Goal: Task Accomplishment & Management: Complete application form

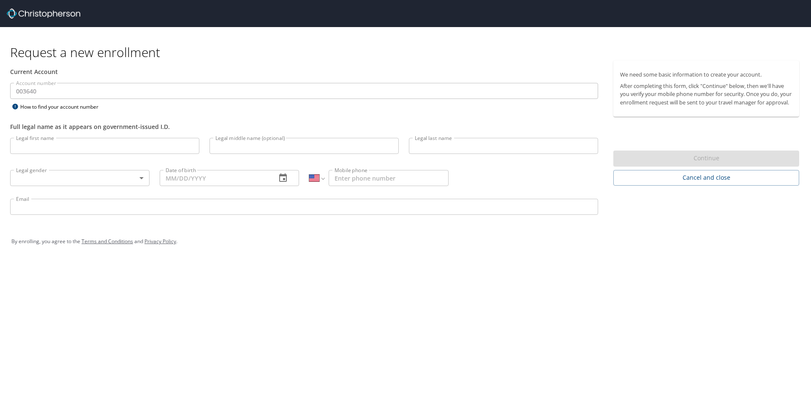
select select "US"
click at [132, 150] on input "Legal first name" at bounding box center [104, 146] width 189 height 16
type input "[PERSON_NAME]"
type input "Casa"
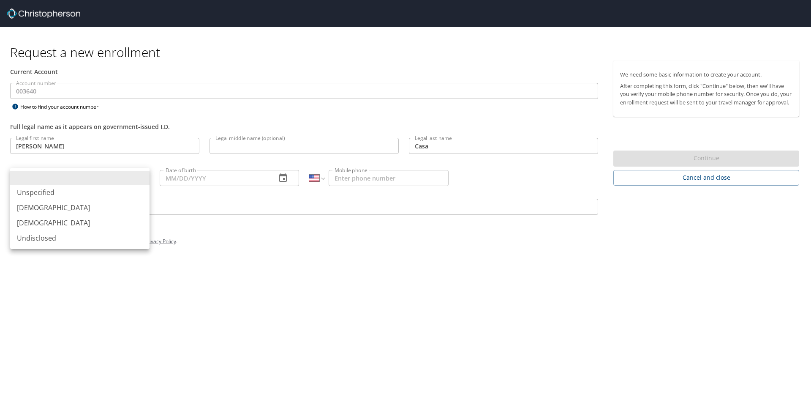
click at [139, 181] on body "Request a new enrollment Current Account Account number 003640 Account number H…" at bounding box center [405, 201] width 811 height 403
click at [115, 206] on li "[DEMOGRAPHIC_DATA]" at bounding box center [79, 207] width 139 height 15
type input "[DEMOGRAPHIC_DATA]"
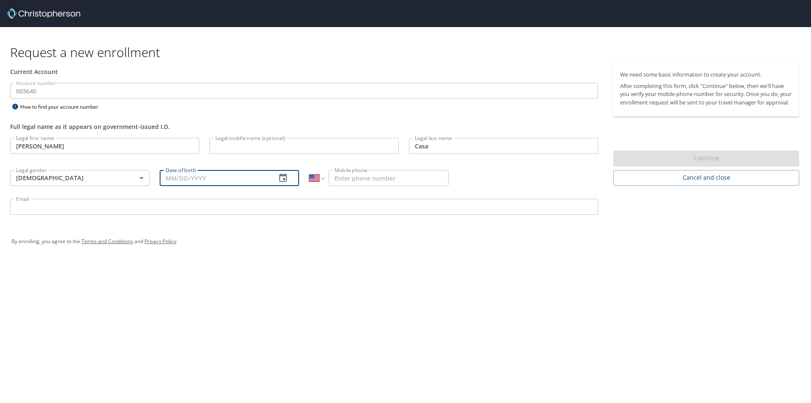
click at [214, 180] on input "Date of birth" at bounding box center [215, 178] width 110 height 16
click at [282, 177] on icon "button" at bounding box center [283, 178] width 10 height 10
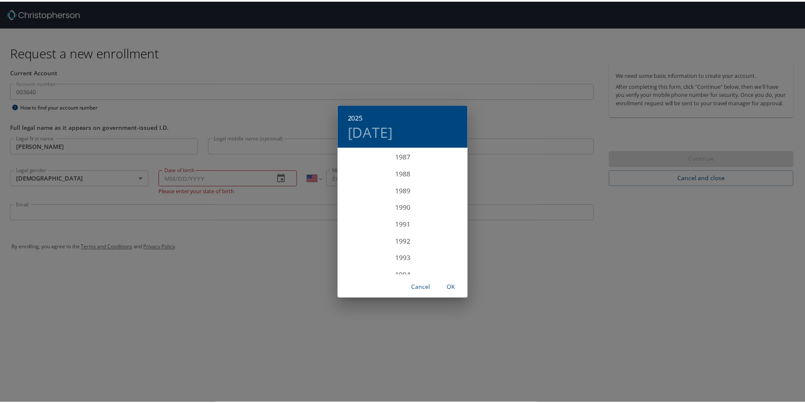
scroll to position [1614, 0]
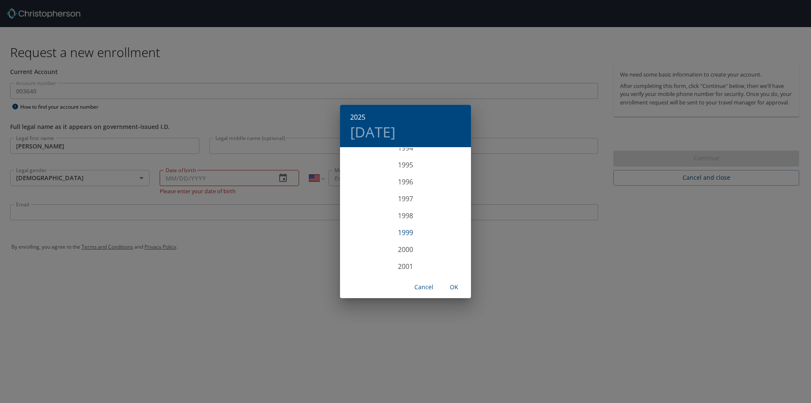
click at [403, 233] on div "1999" at bounding box center [405, 232] width 131 height 17
click at [450, 197] on div "Jun" at bounding box center [450, 196] width 44 height 32
click at [388, 207] on p "8" at bounding box center [389, 207] width 3 height 5
click at [460, 290] on span "OK" at bounding box center [454, 287] width 20 height 11
type input "[DATE]"
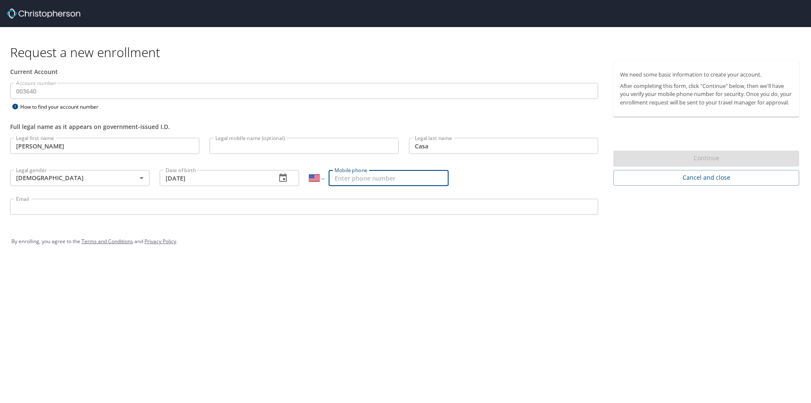
click at [351, 175] on input "Mobile phone" at bounding box center [389, 178] width 120 height 16
type input "[PHONE_NUMBER]"
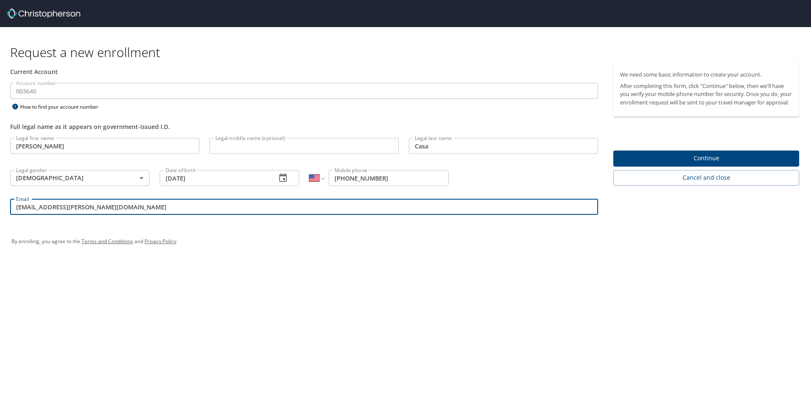
type input "[EMAIL_ADDRESS][PERSON_NAME][DOMAIN_NAME]"
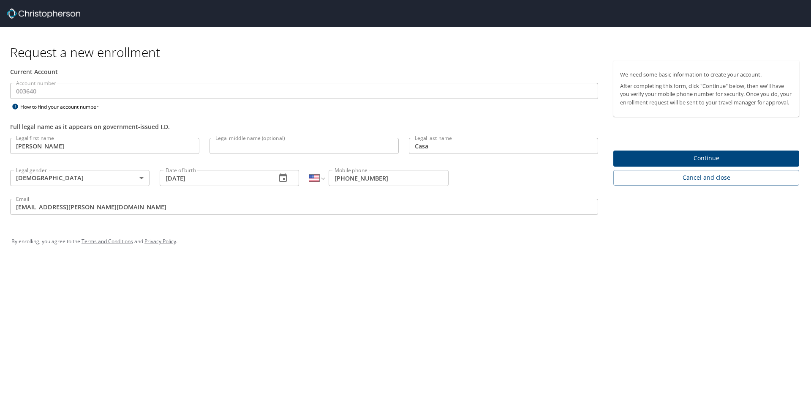
click at [663, 164] on span "Continue" at bounding box center [706, 158] width 172 height 11
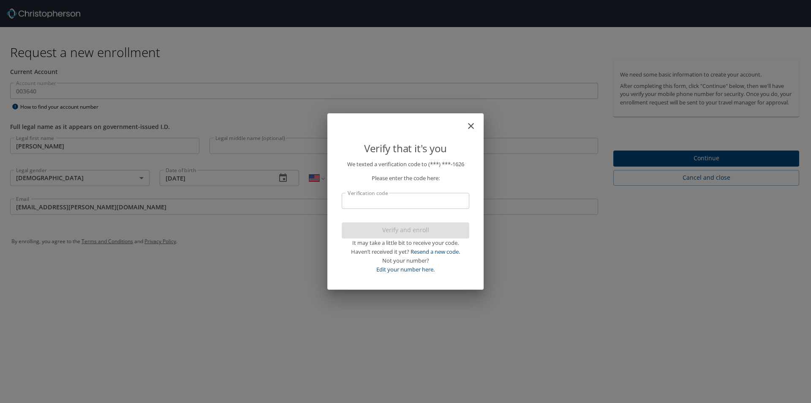
click at [388, 196] on input "Verification code" at bounding box center [406, 201] width 128 height 16
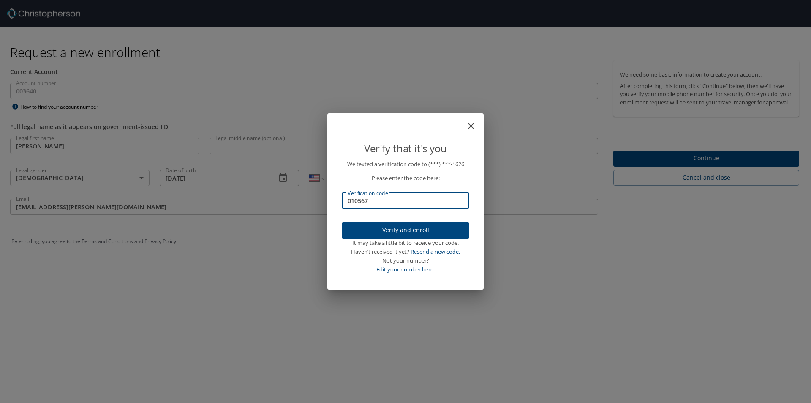
type input "010567"
click at [433, 227] on span "Verify and enroll" at bounding box center [406, 230] width 114 height 11
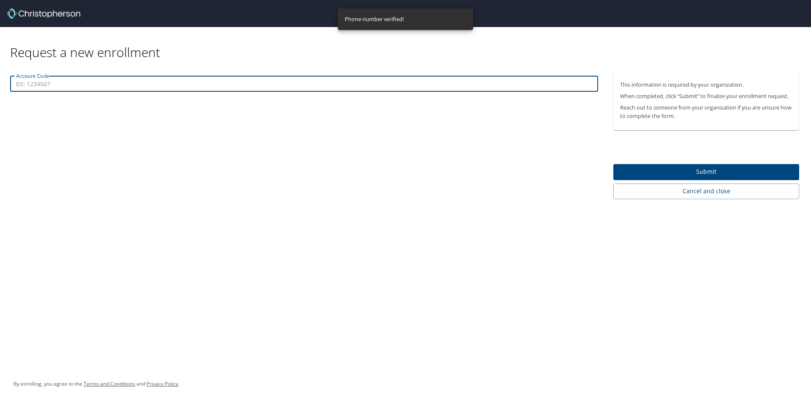
click at [47, 85] on input "Account Code" at bounding box center [304, 84] width 588 height 16
click at [93, 82] on input "Account Code" at bounding box center [304, 84] width 588 height 16
click at [112, 82] on input "Account Code" at bounding box center [304, 84] width 588 height 16
paste input "502630"
type input "502630"
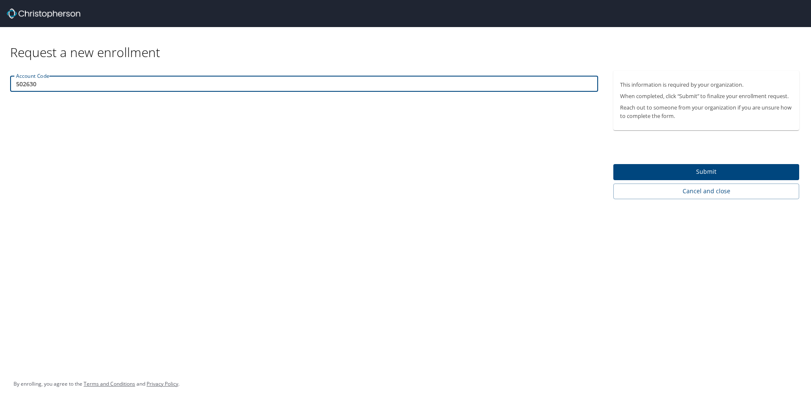
click at [687, 171] on span "Submit" at bounding box center [706, 172] width 172 height 11
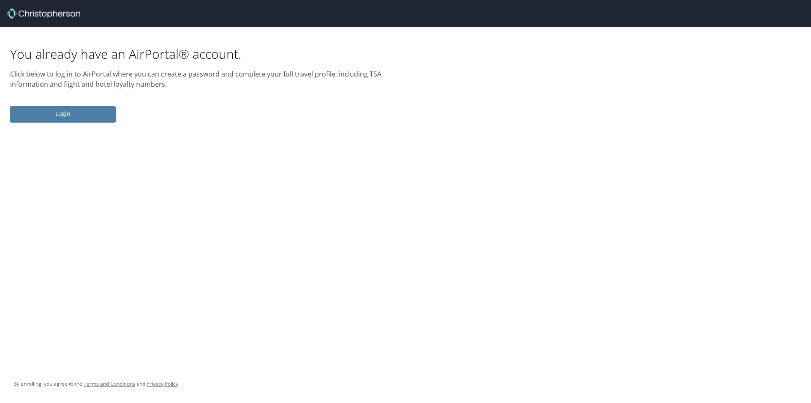
click at [79, 114] on span "Login" at bounding box center [63, 114] width 92 height 11
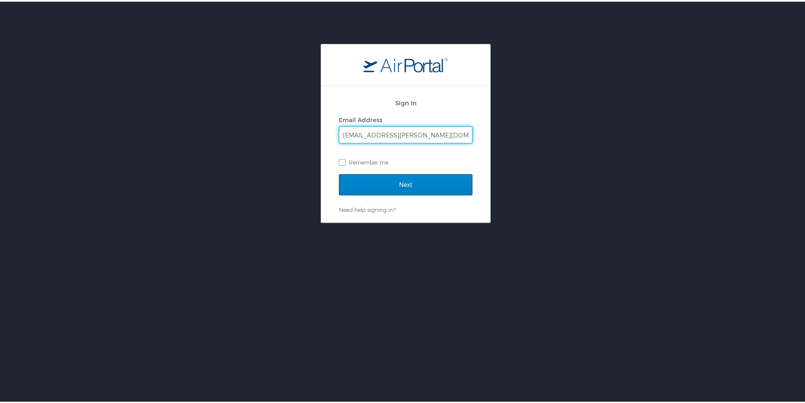
type input "[EMAIL_ADDRESS][PERSON_NAME][DOMAIN_NAME]"
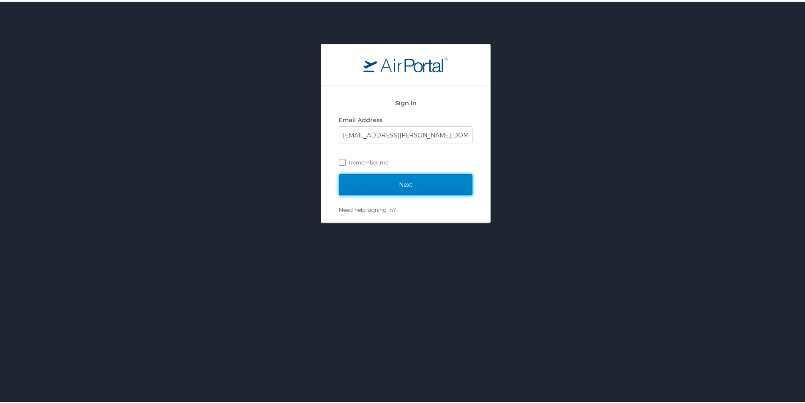
click at [382, 186] on input "Next" at bounding box center [406, 182] width 134 height 21
